Goal: Communication & Community: Answer question/provide support

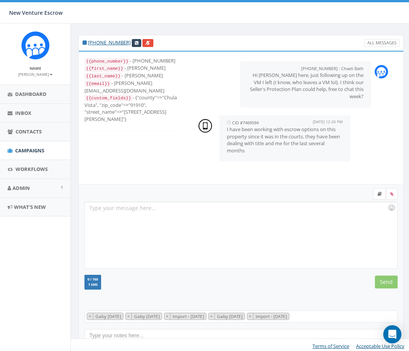
scroll to position [99, 0]
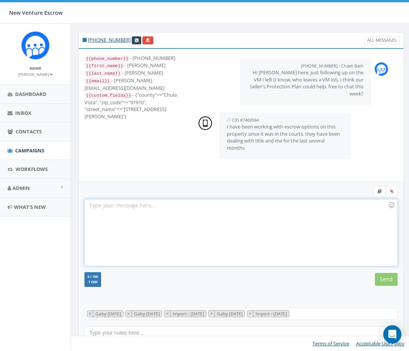
click at [227, 229] on div at bounding box center [241, 232] width 312 height 66
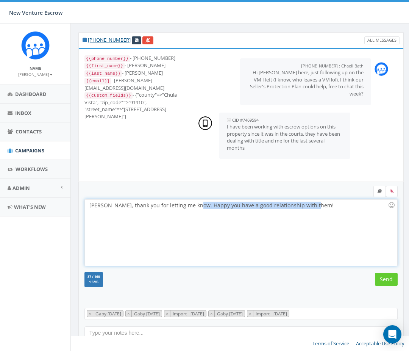
drag, startPoint x: 314, startPoint y: 208, endPoint x: 194, endPoint y: 206, distance: 120.2
click at [194, 206] on div "Okay Paul, thank you for letting me know. Happy you have a good relationship wi…" at bounding box center [241, 232] width 312 height 66
click at [388, 278] on input "Send" at bounding box center [386, 279] width 23 height 13
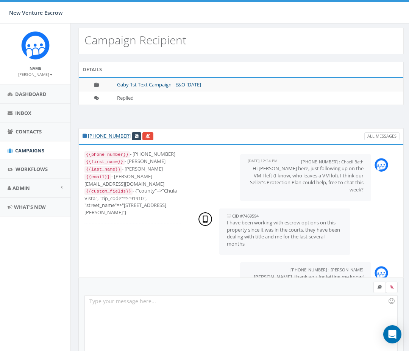
scroll to position [0, 0]
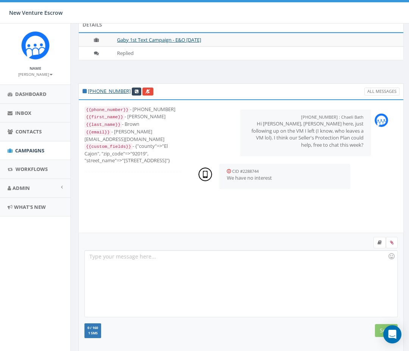
scroll to position [37, 0]
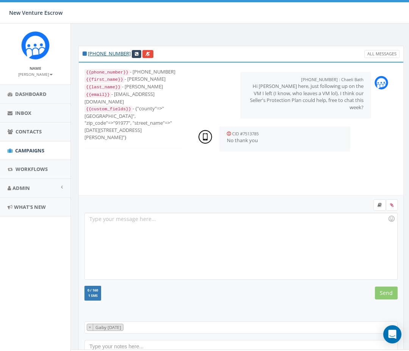
scroll to position [86, 0]
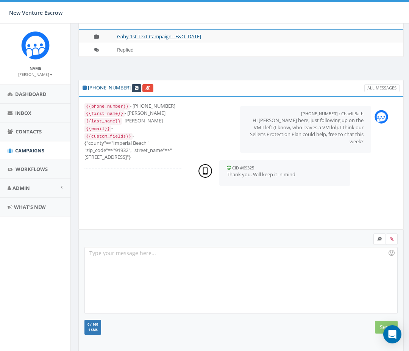
scroll to position [53, 0]
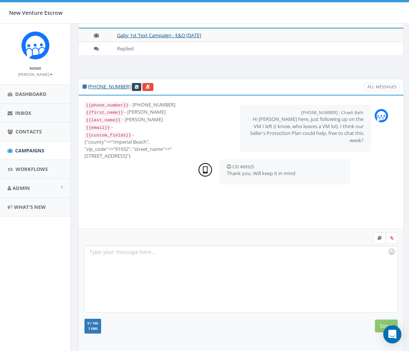
click at [242, 265] on div at bounding box center [241, 279] width 312 height 66
click at [376, 323] on input "Send" at bounding box center [386, 326] width 23 height 13
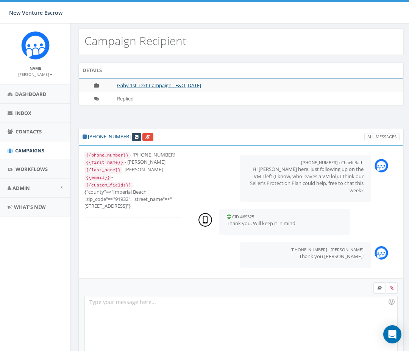
scroll to position [0, 0]
